Goal: Transaction & Acquisition: Purchase product/service

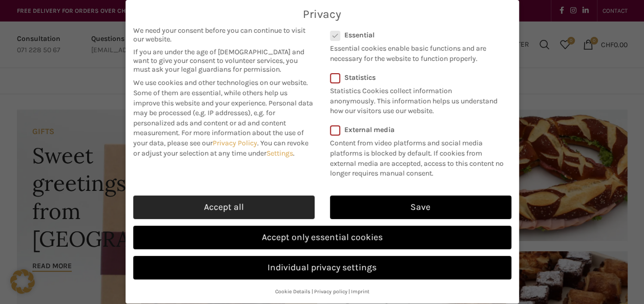
click at [257, 206] on link "Accept all" at bounding box center [223, 208] width 181 height 24
checkbox input "true"
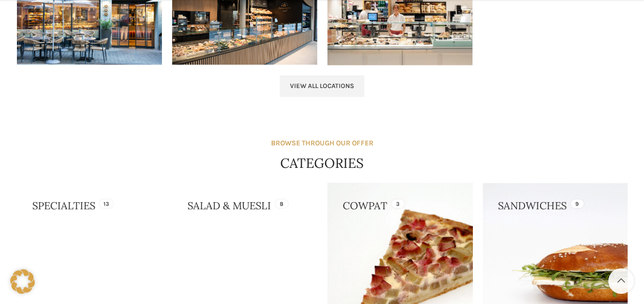
scroll to position [871, 0]
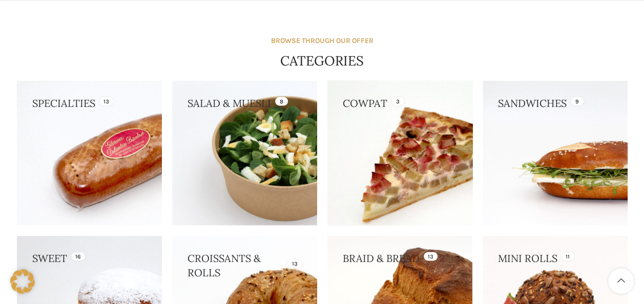
click at [400, 131] on link at bounding box center [400, 152] width 145 height 145
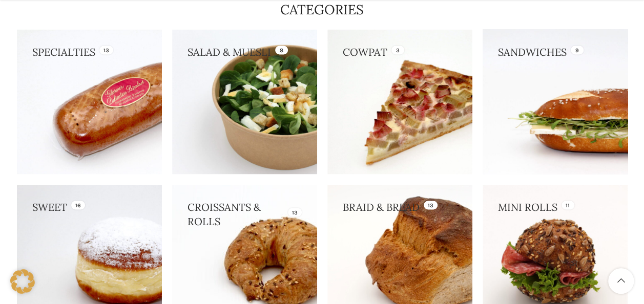
click at [550, 96] on link at bounding box center [555, 101] width 145 height 145
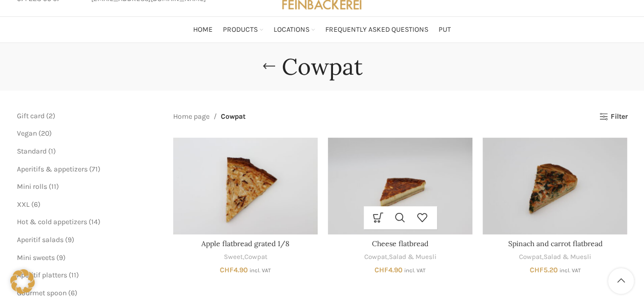
scroll to position [103, 0]
